Goal: Task Accomplishment & Management: Use online tool/utility

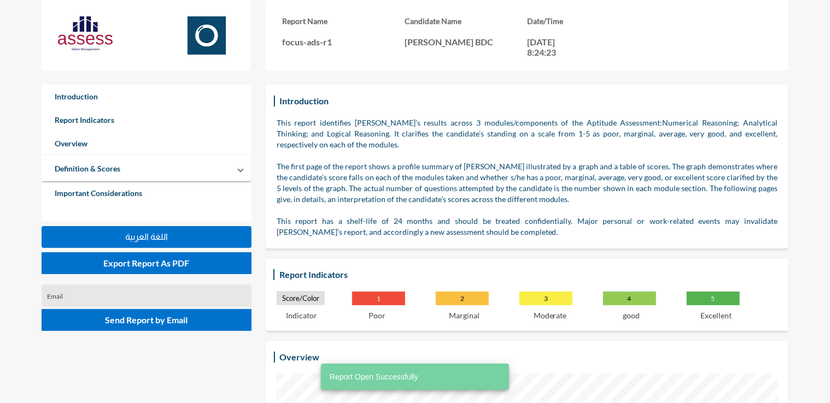
scroll to position [403, 830]
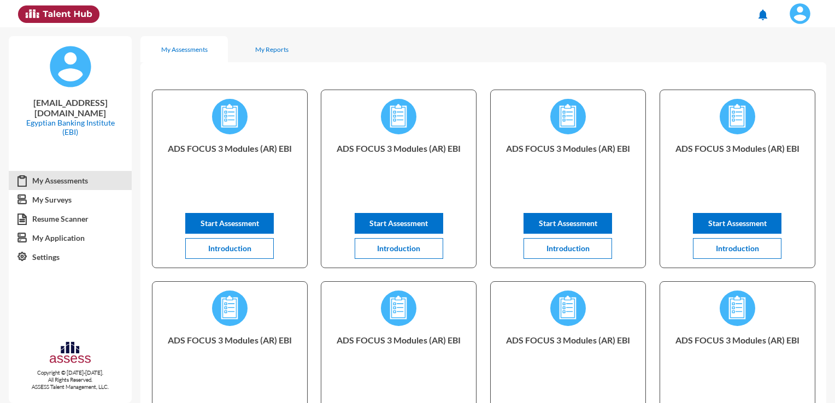
click at [803, 16] on img at bounding box center [800, 14] width 22 height 22
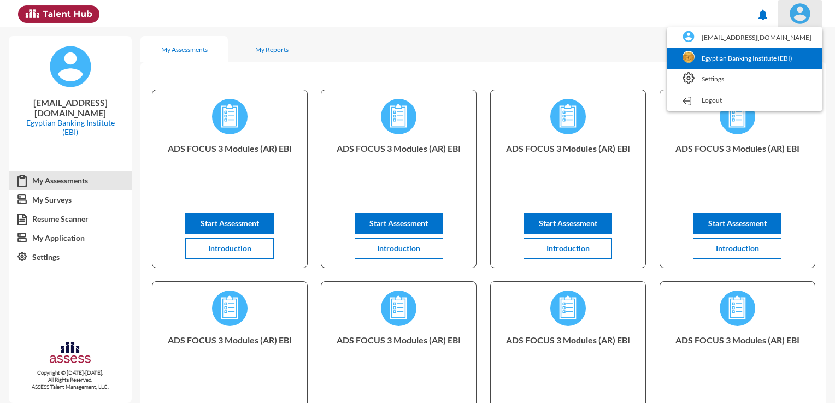
click at [764, 55] on link "Egyptian Banking Institute (EBI)" at bounding box center [744, 58] width 145 height 21
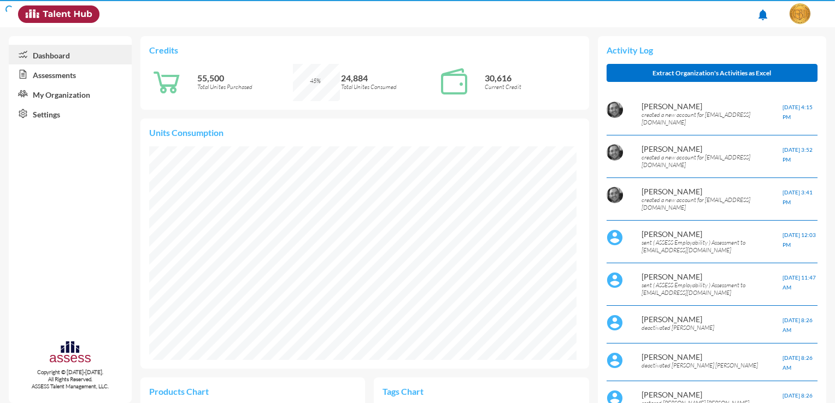
scroll to position [214, 427]
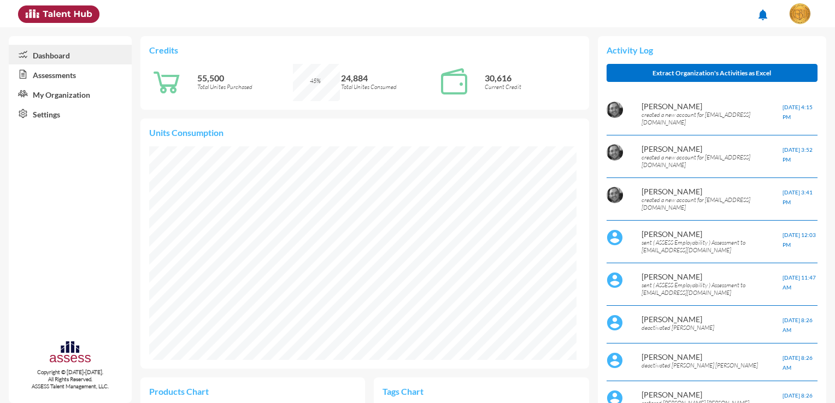
click at [40, 78] on link "Assessments" at bounding box center [70, 74] width 123 height 20
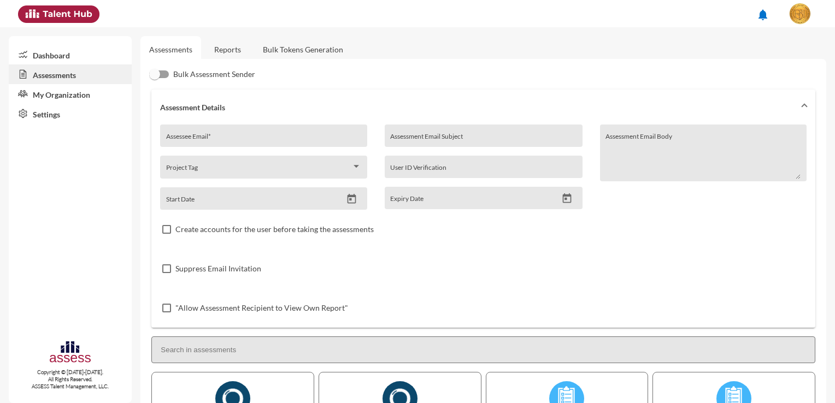
click at [306, 54] on link "Bulk Tokens Generation" at bounding box center [303, 49] width 98 height 27
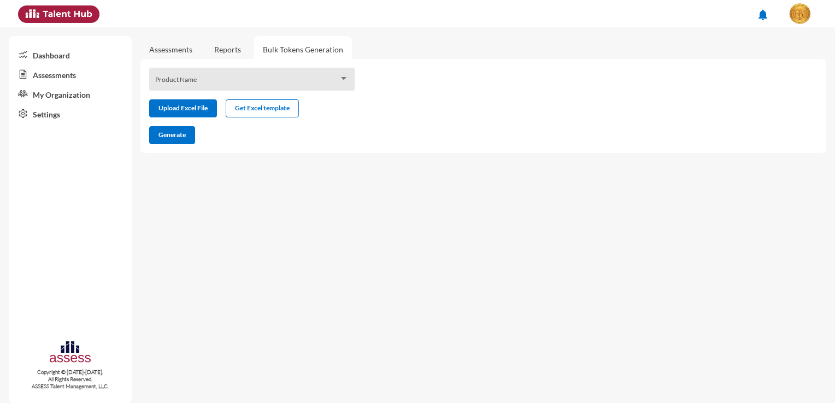
click at [261, 77] on div "Product Name" at bounding box center [252, 82] width 194 height 17
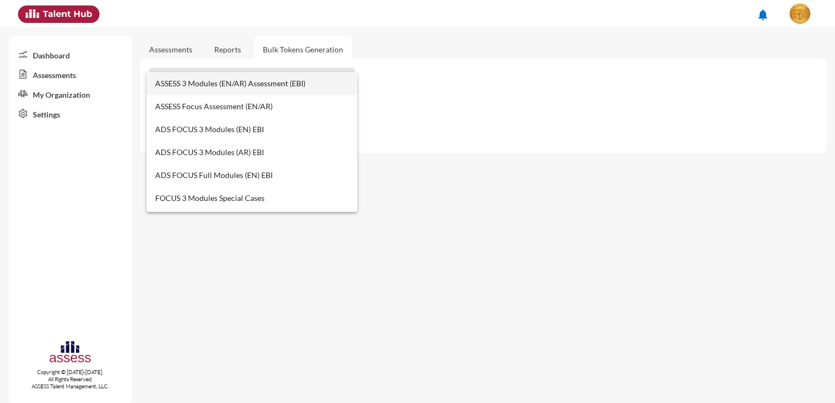
drag, startPoint x: 517, startPoint y: 155, endPoint x: 521, endPoint y: 160, distance: 6.2
click at [518, 156] on div at bounding box center [417, 201] width 835 height 403
